Goal: Information Seeking & Learning: Find specific page/section

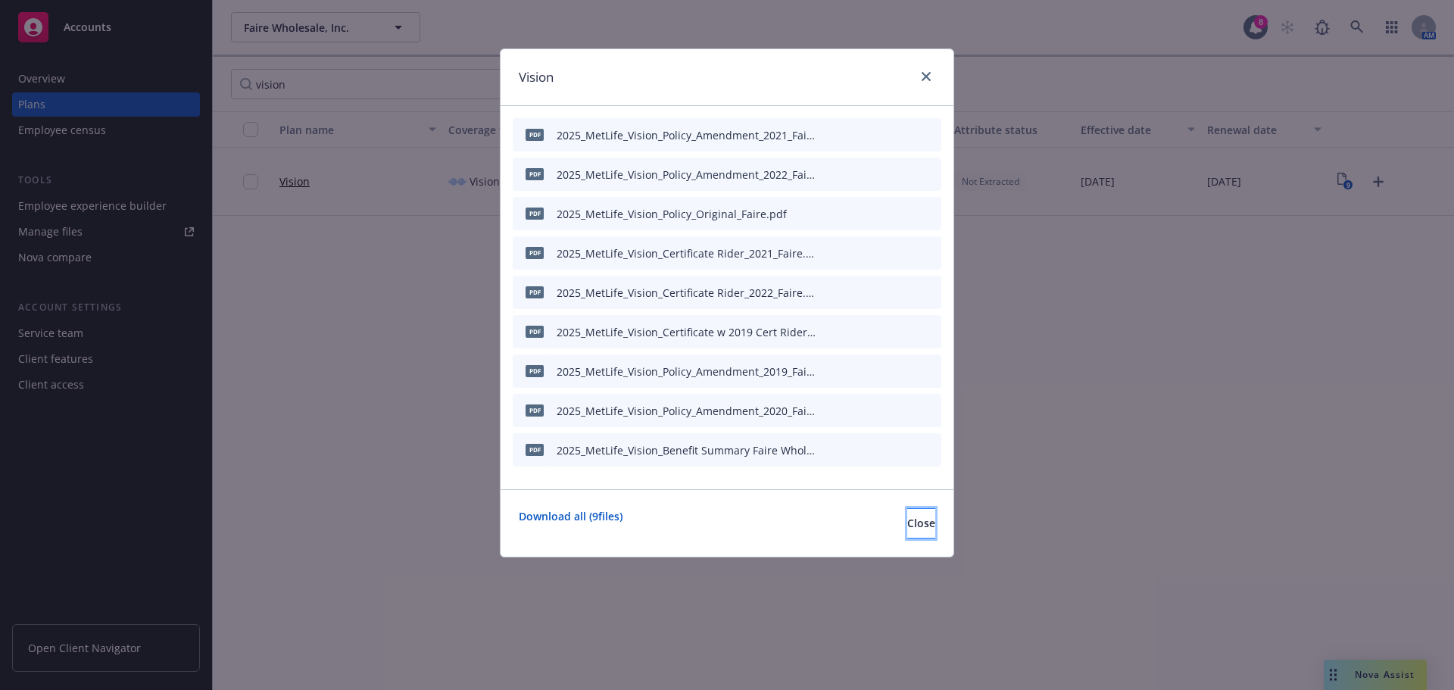
click at [907, 526] on span "Close" at bounding box center [921, 523] width 28 height 14
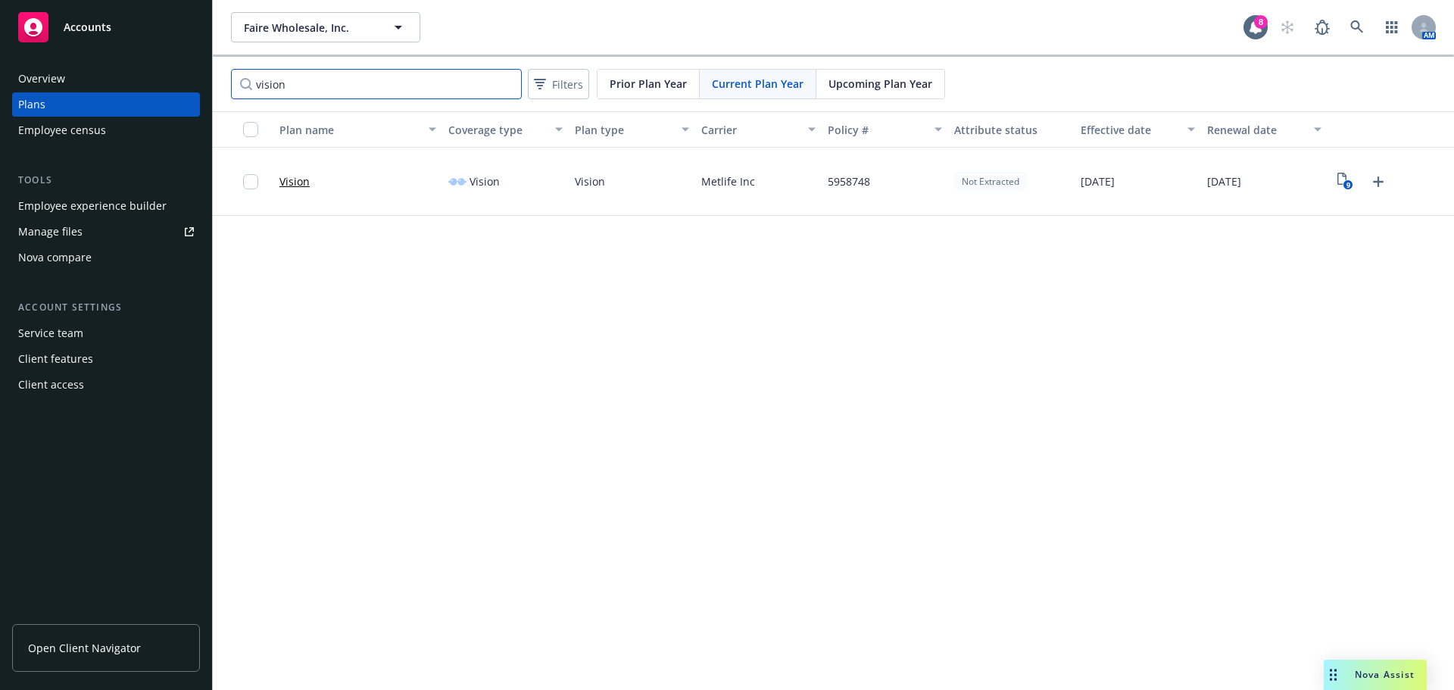
click at [353, 92] on input "vision" at bounding box center [376, 84] width 291 height 30
click at [270, 83] on input "vision" at bounding box center [376, 84] width 291 height 30
drag, startPoint x: 316, startPoint y: 85, endPoint x: 23, endPoint y: 68, distance: 293.5
click at [23, 68] on div "Accounts Overview Plans Employee census Tools Employee experience builder Manag…" at bounding box center [727, 345] width 1454 height 690
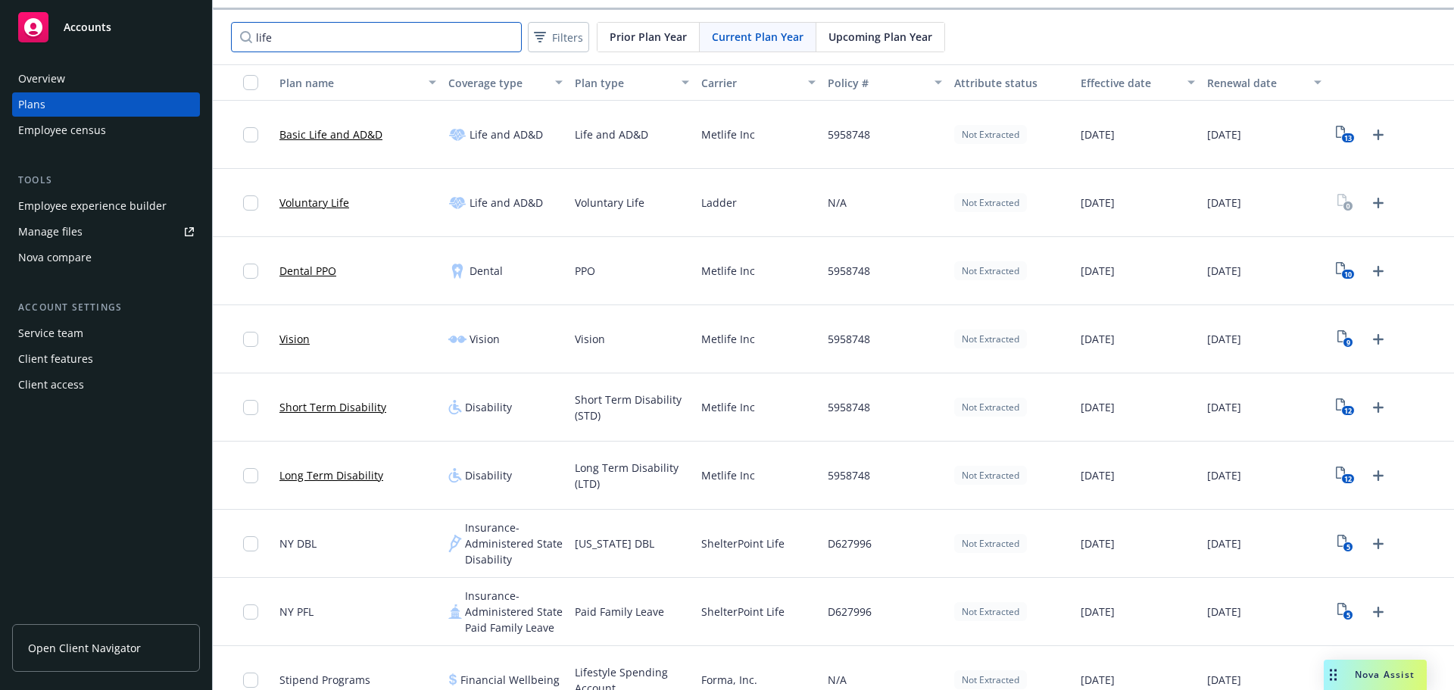
scroll to position [71, 0]
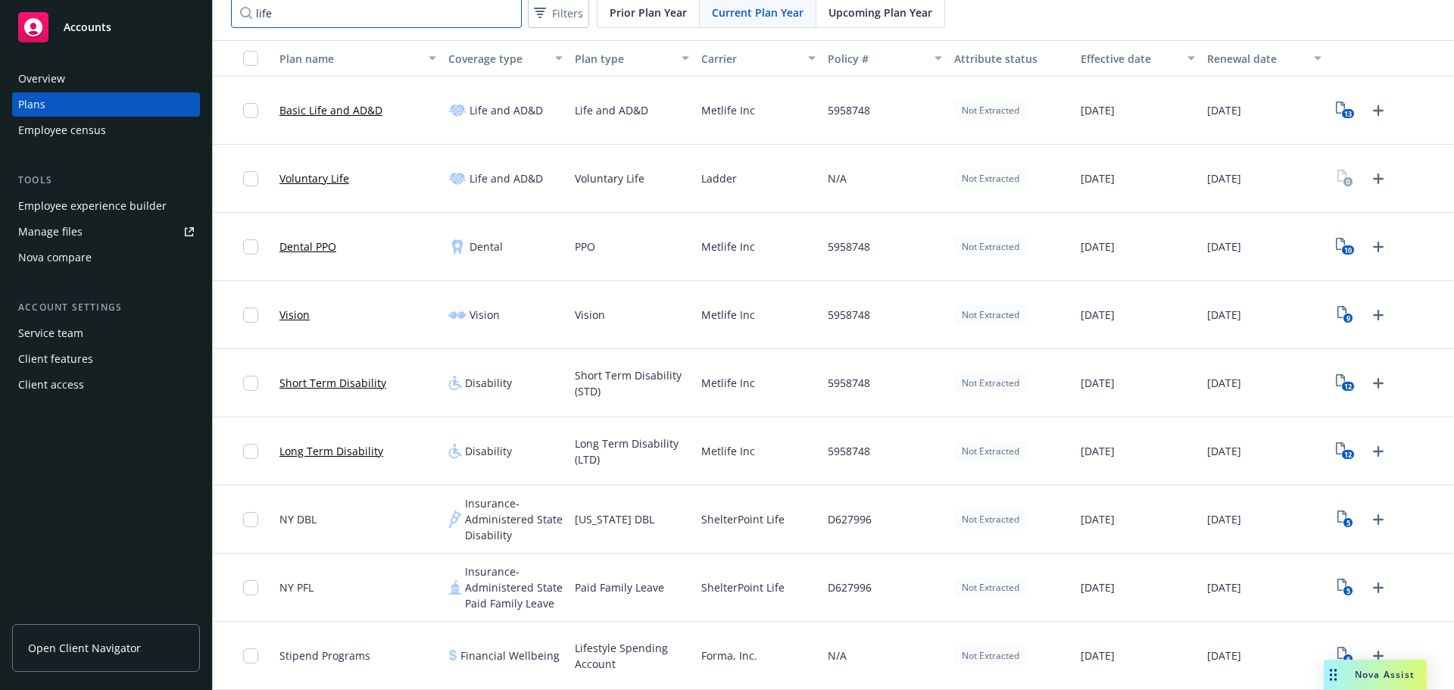
type input "life"
